Goal: Information Seeking & Learning: Learn about a topic

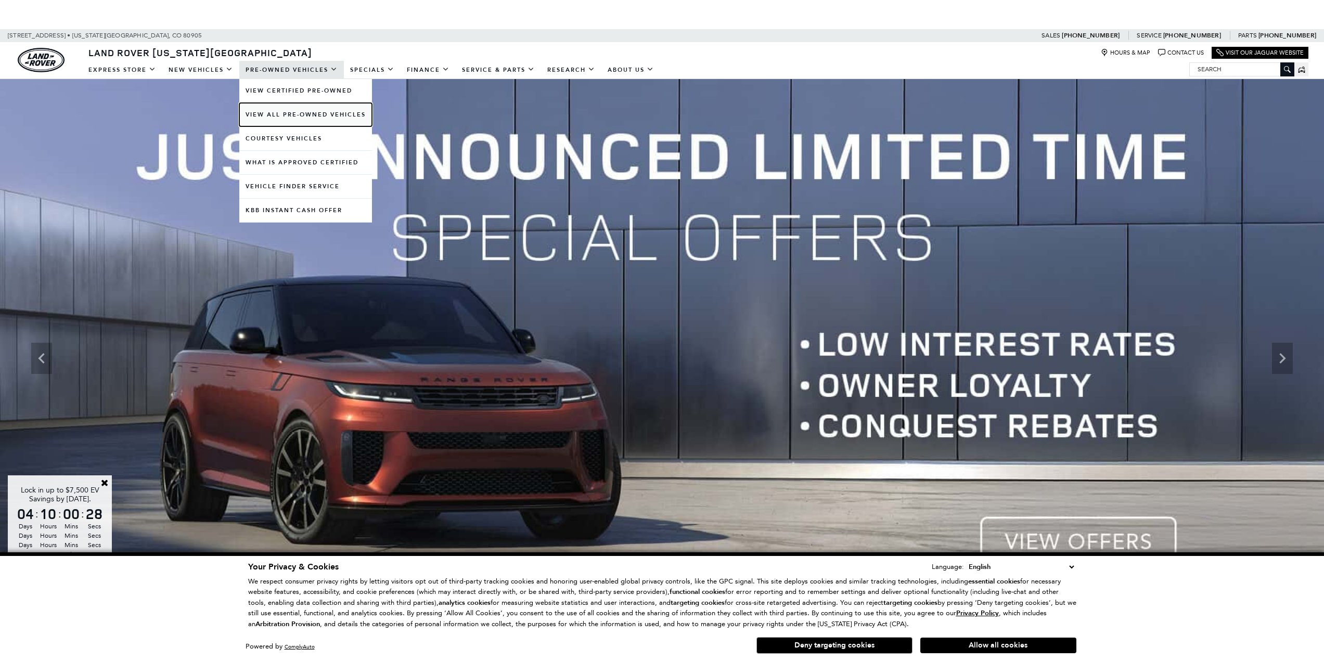
click at [274, 112] on link "View All Pre-Owned Vehicles" at bounding box center [305, 114] width 133 height 23
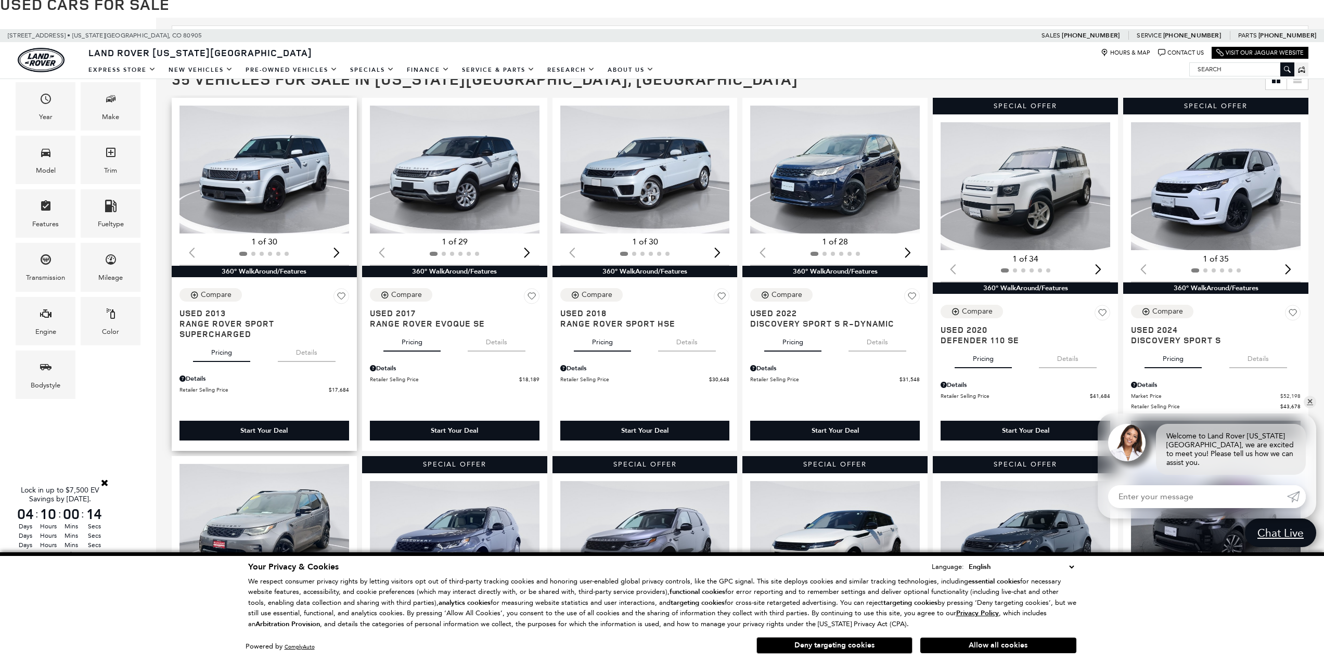
scroll to position [260, 0]
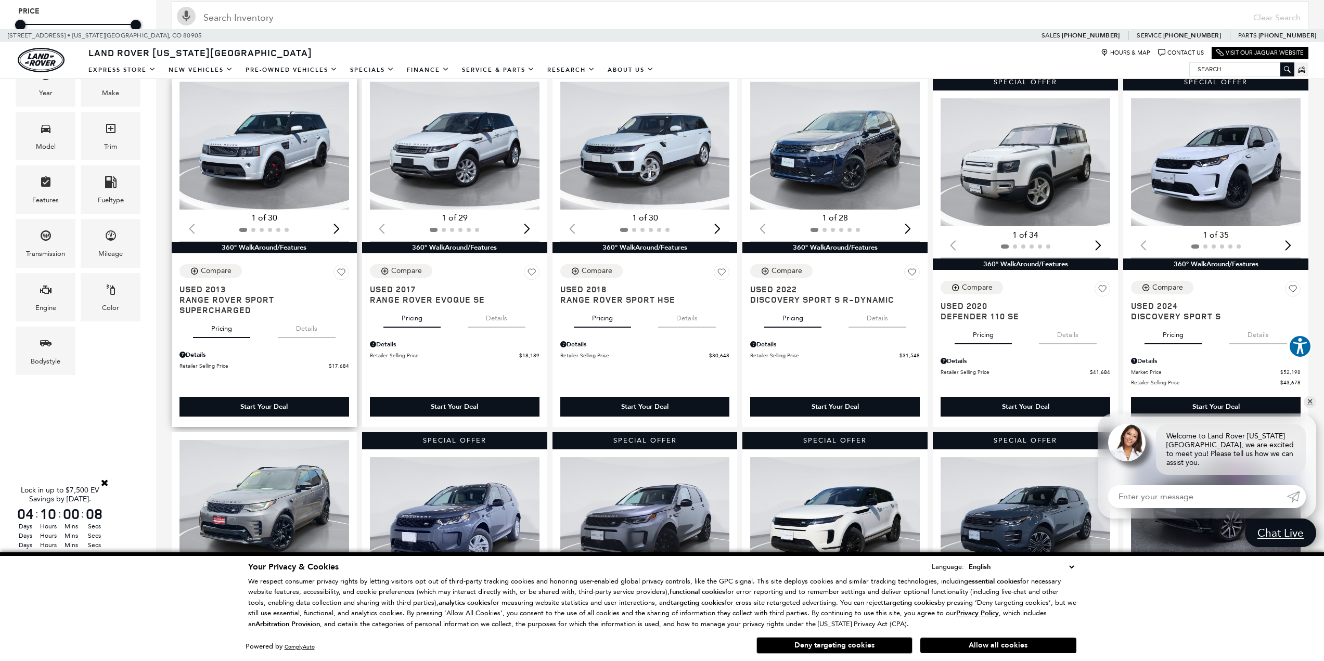
click at [276, 191] on img "1 / 2" at bounding box center [265, 146] width 171 height 128
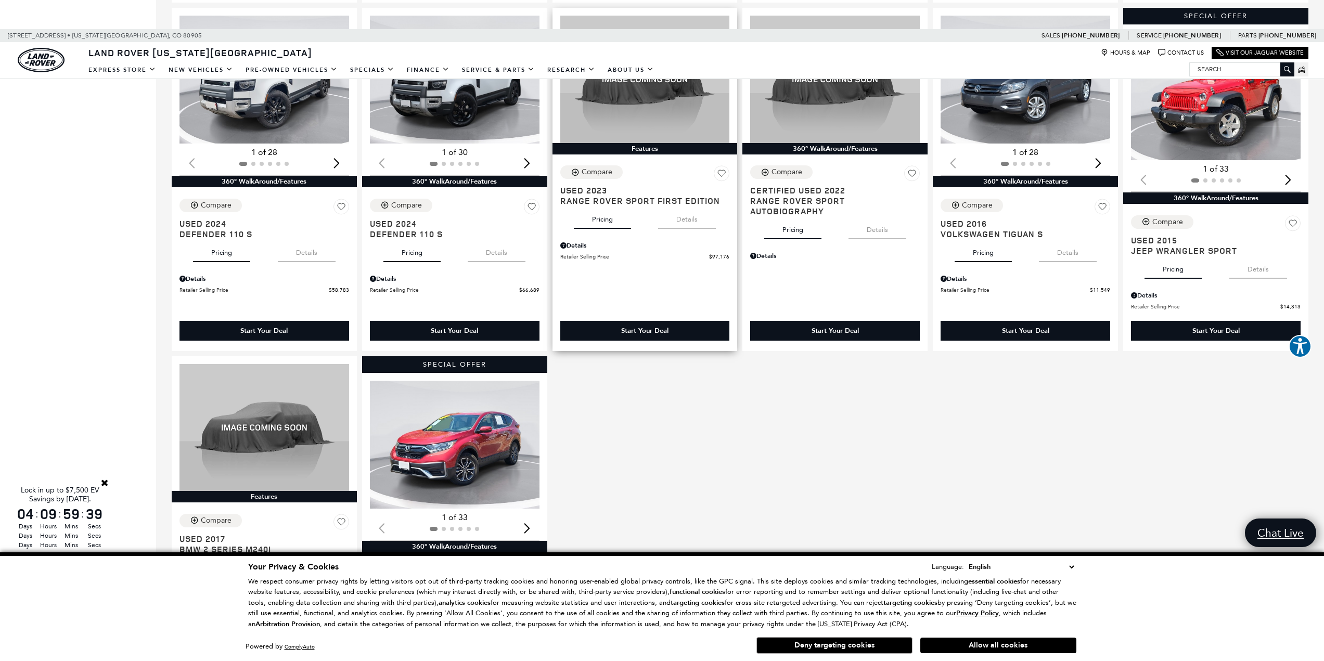
scroll to position [885, 0]
